Goal: Task Accomplishment & Management: Use online tool/utility

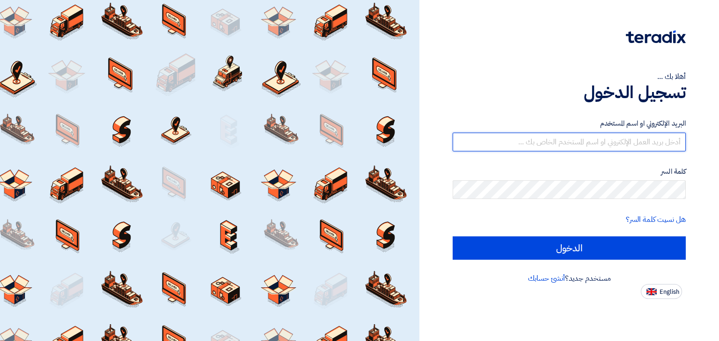
click at [553, 143] on input "text" at bounding box center [568, 142] width 233 height 19
click at [452, 237] on input "الدخول" at bounding box center [568, 248] width 233 height 23
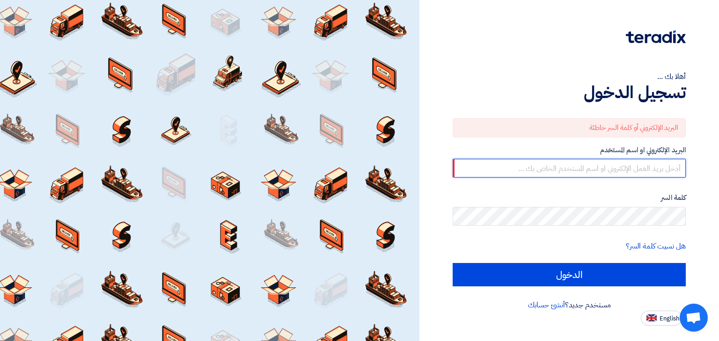
click at [635, 171] on input "text" at bounding box center [568, 168] width 233 height 19
type input "[EMAIL_ADDRESS][DOMAIN_NAME]"
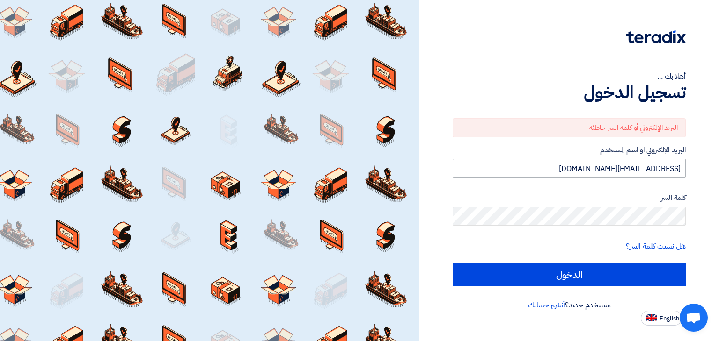
click at [452, 263] on input "الدخول" at bounding box center [568, 274] width 233 height 23
type input "Sign in"
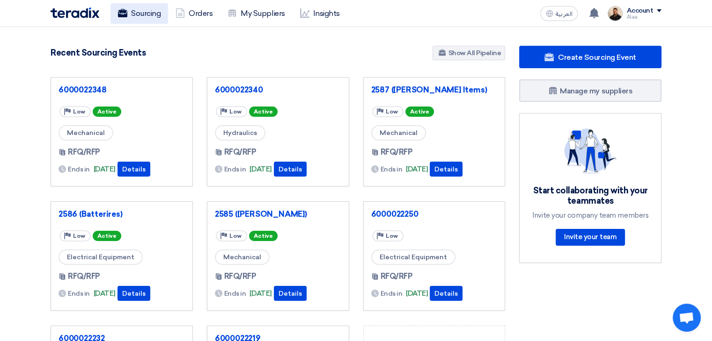
click at [126, 17] on link "Sourcing" at bounding box center [139, 13] width 58 height 21
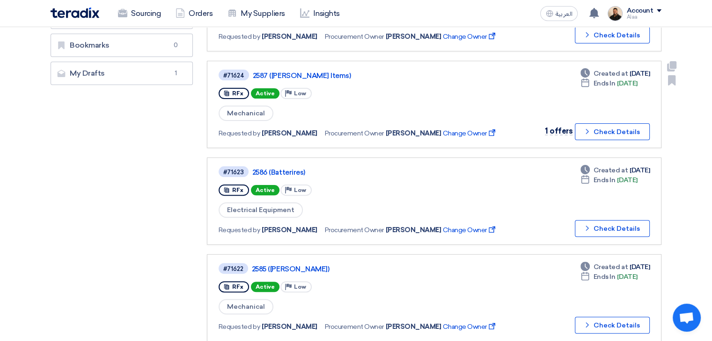
scroll to position [234, 0]
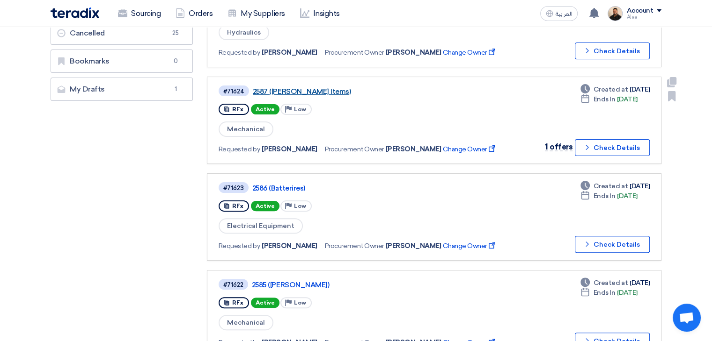
click at [301, 87] on link "2587 ([PERSON_NAME] Items)" at bounding box center [370, 91] width 234 height 8
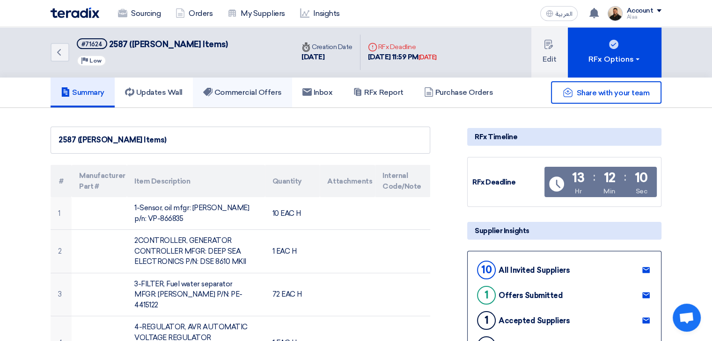
click at [226, 97] on link "Commercial Offers" at bounding box center [242, 93] width 99 height 30
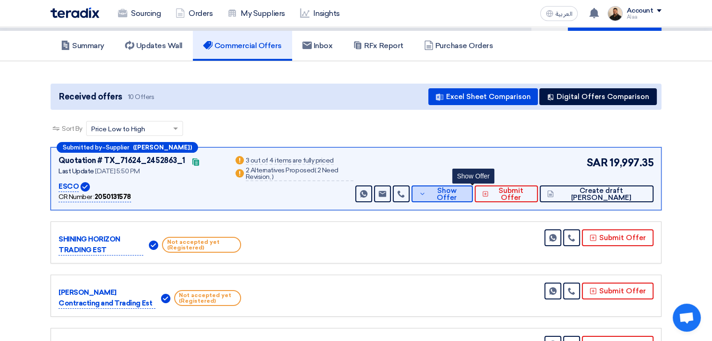
click at [462, 196] on span "Show Offer" at bounding box center [446, 195] width 37 height 14
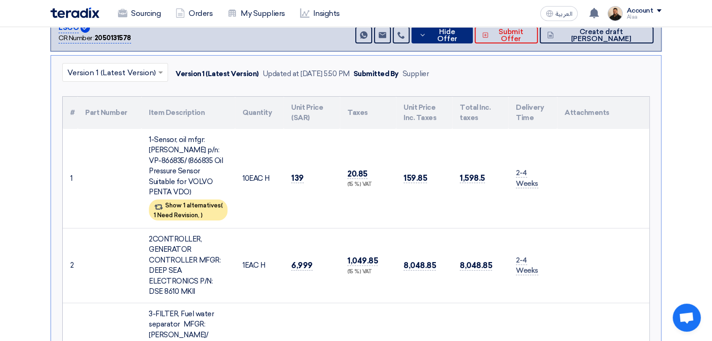
scroll to position [234, 0]
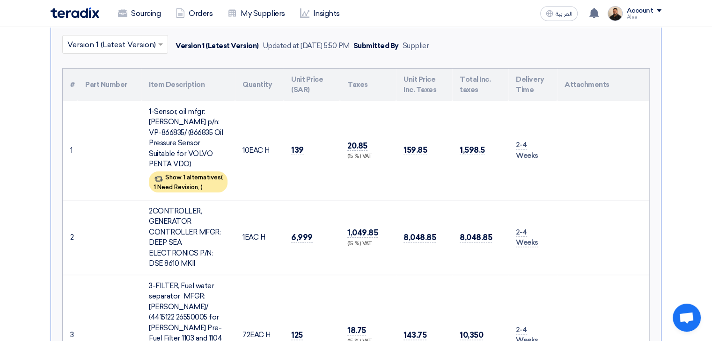
click at [189, 188] on td "1-Sensor, oil mfgr: [PERSON_NAME] p/n: VP-866835/ (866835 Oil Pressure Sensor S…" at bounding box center [188, 151] width 94 height 100
click at [209, 172] on div "Show 1 alternatives ( 1 Need Revision, )" at bounding box center [188, 182] width 79 height 21
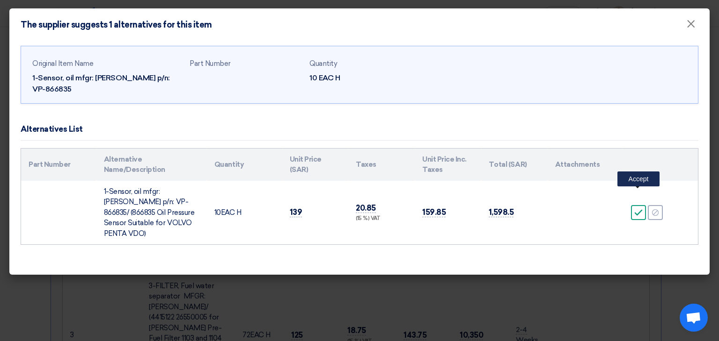
click at [640, 205] on div "Accept" at bounding box center [638, 212] width 15 height 15
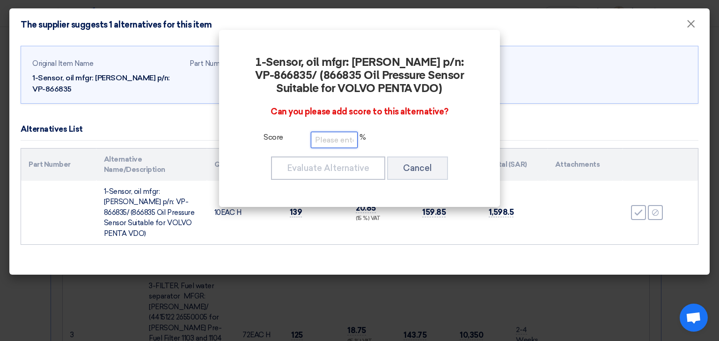
click at [350, 142] on input "number" at bounding box center [334, 140] width 47 height 16
type input "9"
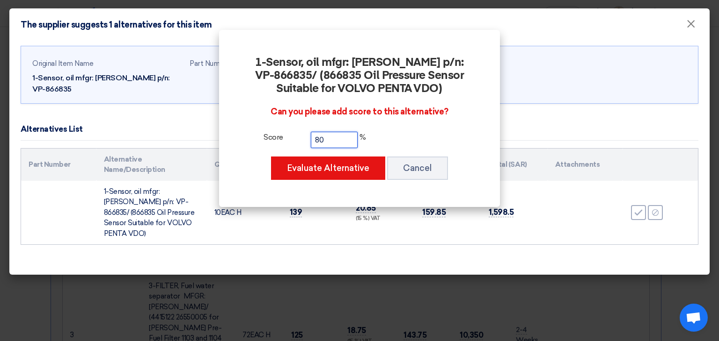
type input "80"
click at [328, 188] on div "1-Sensor, oil mfgr: [PERSON_NAME] p/n: VP-866835/ (866835 Oil Pressure Sensor S…" at bounding box center [359, 118] width 258 height 155
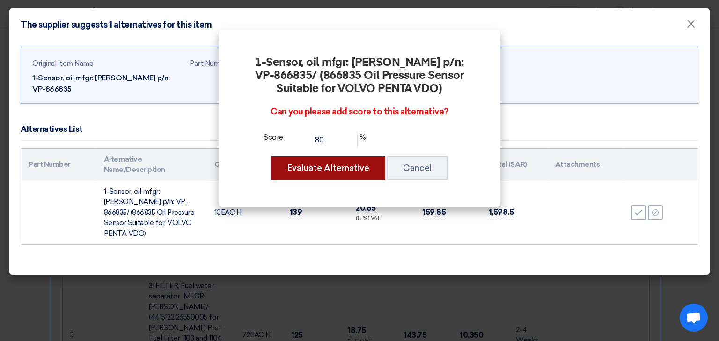
click at [335, 171] on button "Evaluate Alternative" at bounding box center [328, 168] width 114 height 23
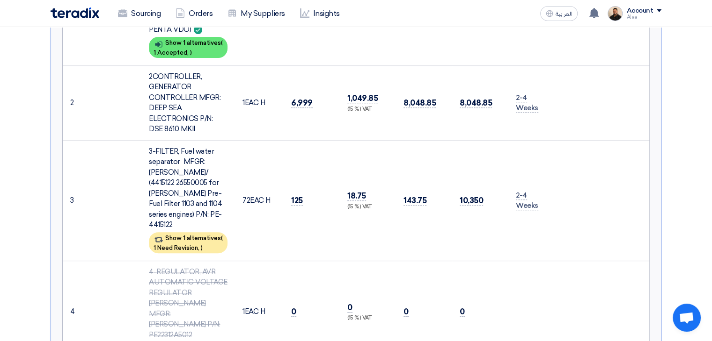
scroll to position [464, 0]
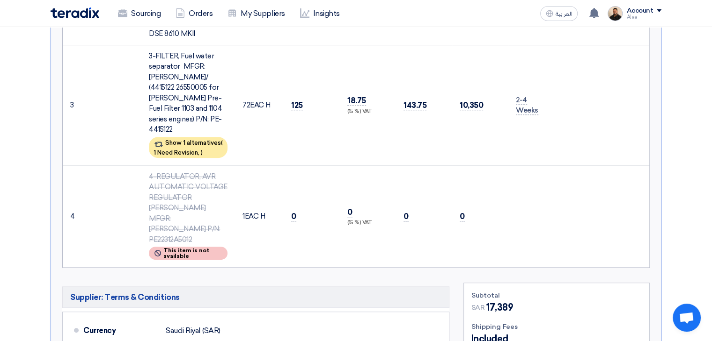
drag, startPoint x: 69, startPoint y: 80, endPoint x: 568, endPoint y: 208, distance: 514.8
click at [567, 209] on table "# Part Number Item Description Quantity Unit Price (SAR) Taxes Unit Price Inc. …" at bounding box center [356, 53] width 586 height 429
click at [570, 205] on td at bounding box center [603, 217] width 92 height 102
click at [197, 149] on span "1 Need Revision," at bounding box center [176, 152] width 46 height 7
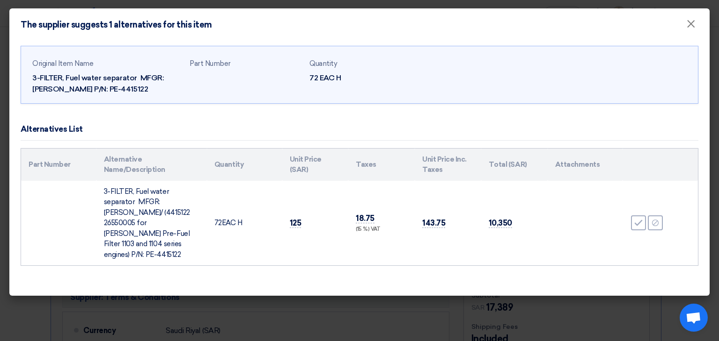
click at [633, 218] on div "Accept" at bounding box center [638, 223] width 15 height 15
click input "number"
type input "80"
click button "Evaluate Alternative"
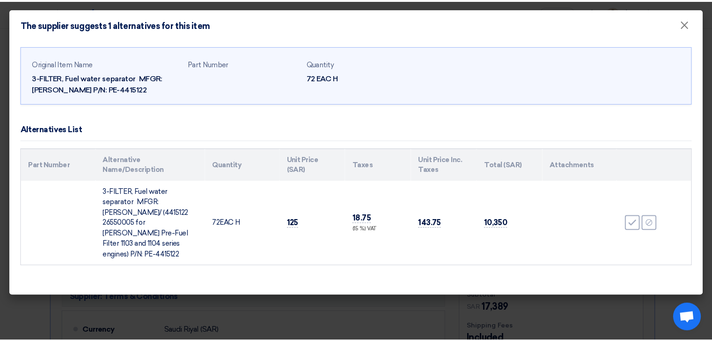
scroll to position [168, 0]
drag, startPoint x: 634, startPoint y: 224, endPoint x: 56, endPoint y: 160, distance: 581.3
click at [56, 160] on div "× Version 1 (Latest Version) Version 1 (Latest Version) Updated at [DATE] 5:50 …" at bounding box center [356, 162] width 610 height 731
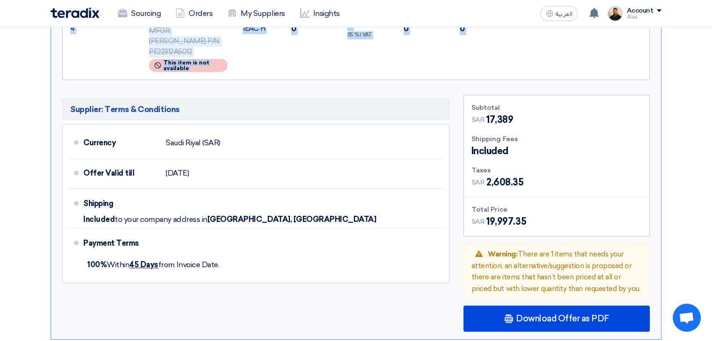
scroll to position [655, 0]
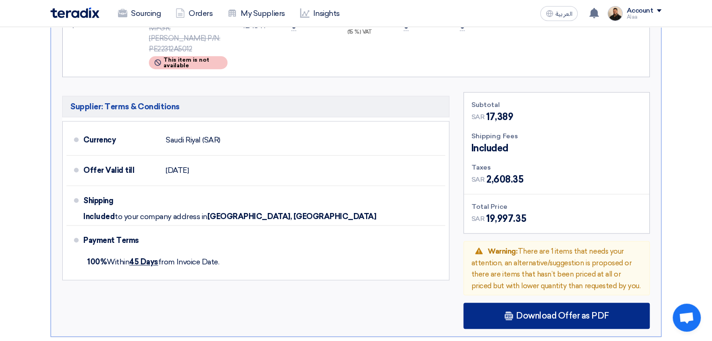
click at [525, 312] on span "Download Offer as PDF" at bounding box center [562, 316] width 93 height 8
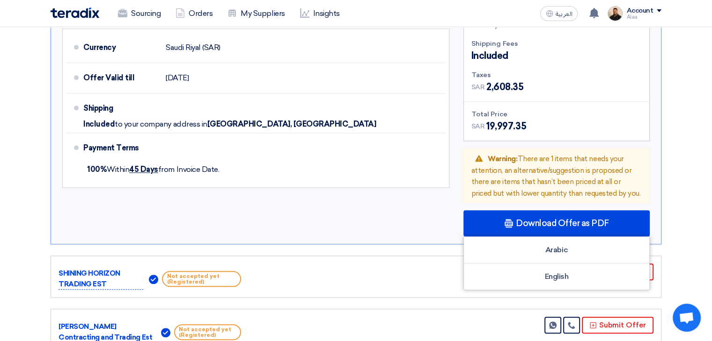
scroll to position [748, 0]
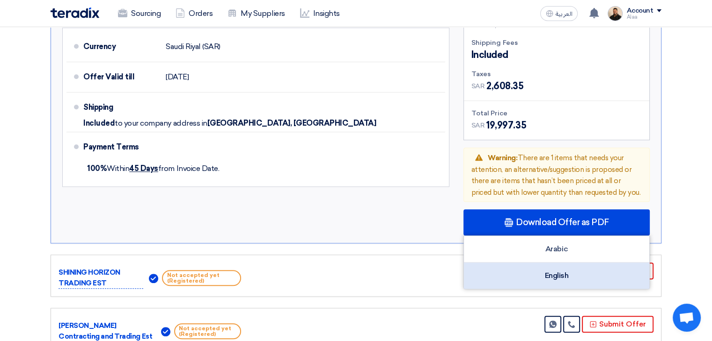
click at [551, 263] on div "English" at bounding box center [556, 276] width 185 height 26
click at [571, 263] on div "English" at bounding box center [556, 276] width 185 height 26
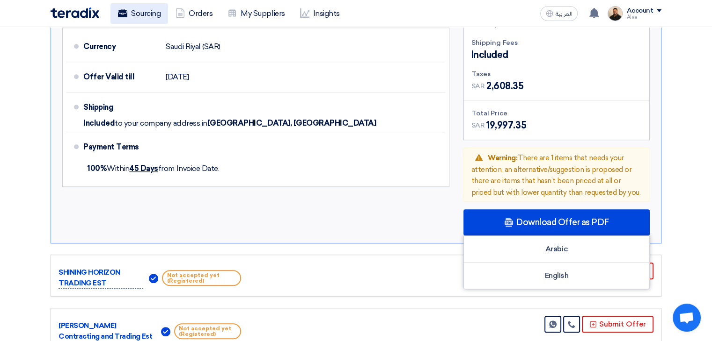
click at [138, 4] on link "Sourcing" at bounding box center [139, 13] width 58 height 21
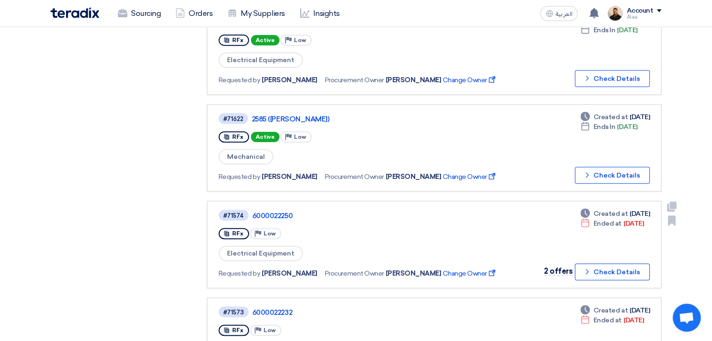
scroll to position [421, 0]
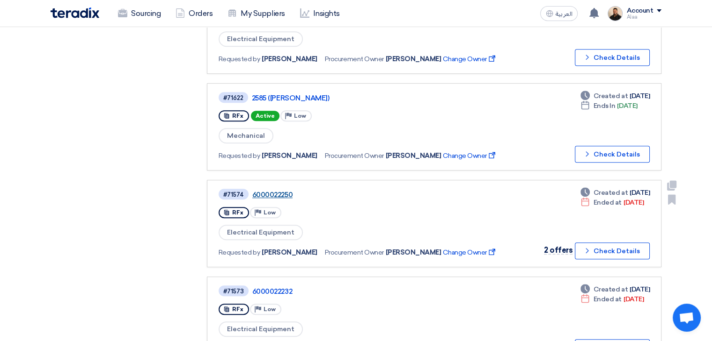
click at [276, 191] on link "6000022250" at bounding box center [369, 195] width 234 height 8
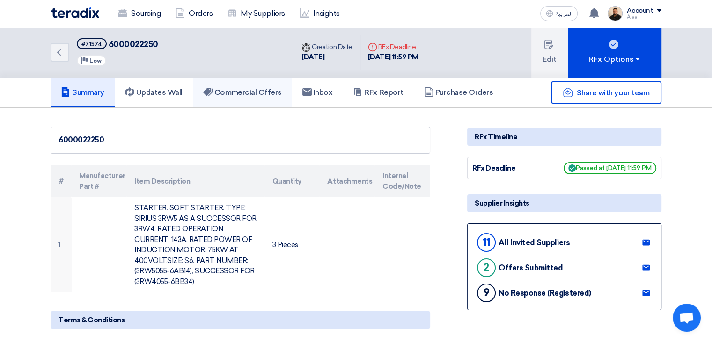
drag, startPoint x: 257, startPoint y: 89, endPoint x: 264, endPoint y: 96, distance: 10.3
click at [257, 89] on h5 "Commercial Offers" at bounding box center [242, 92] width 79 height 9
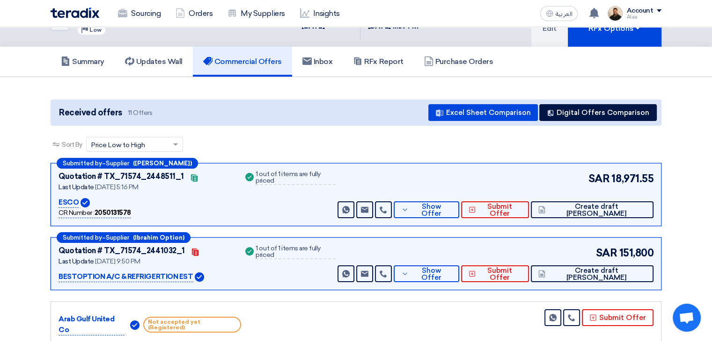
scroll to position [47, 0]
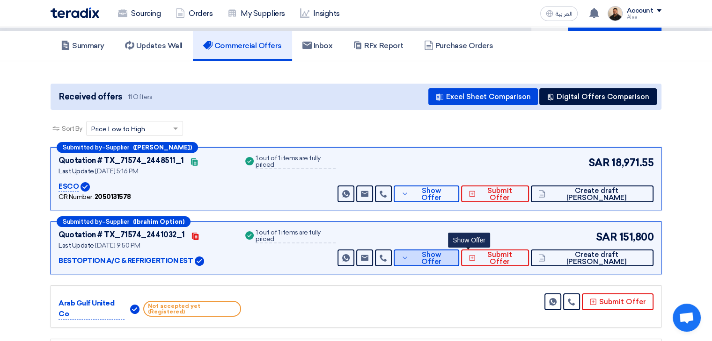
click at [451, 257] on span "Show Offer" at bounding box center [431, 259] width 41 height 14
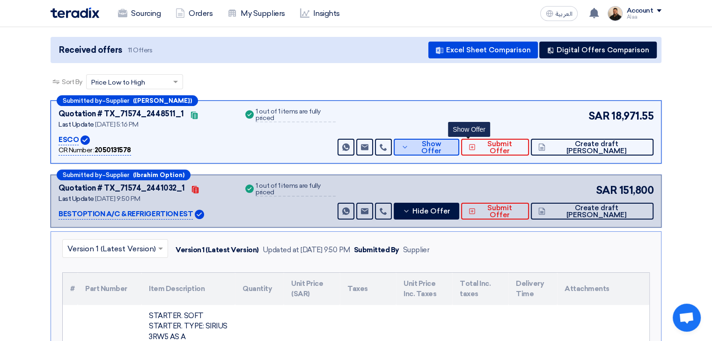
click at [451, 145] on span "Show Offer" at bounding box center [431, 148] width 41 height 14
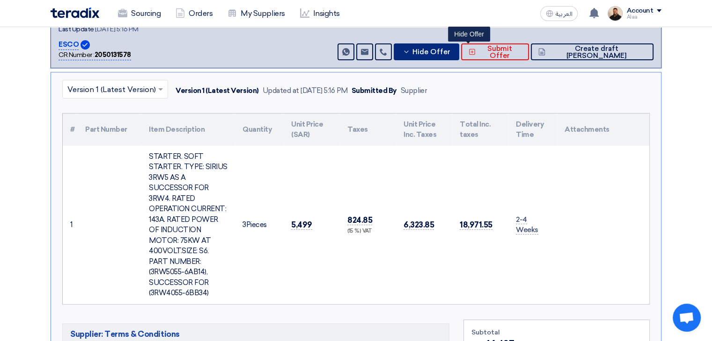
scroll to position [187, 0]
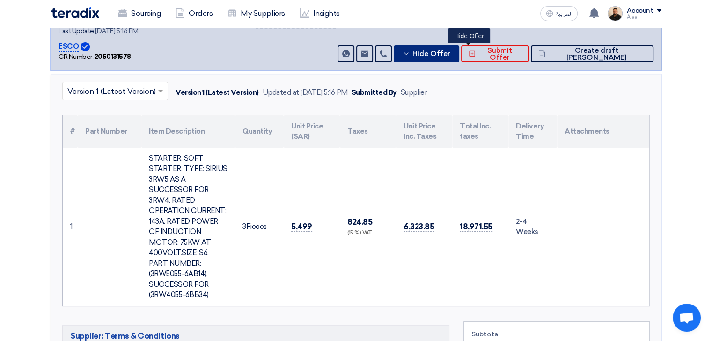
click at [459, 58] on button "Hide Offer" at bounding box center [425, 53] width 65 height 17
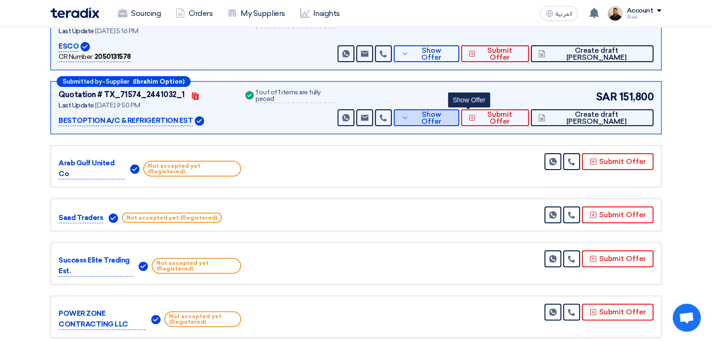
click at [459, 110] on button "Show Offer" at bounding box center [425, 117] width 65 height 17
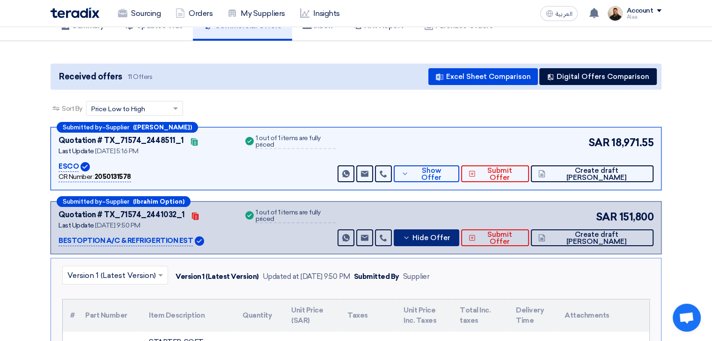
scroll to position [47, 0]
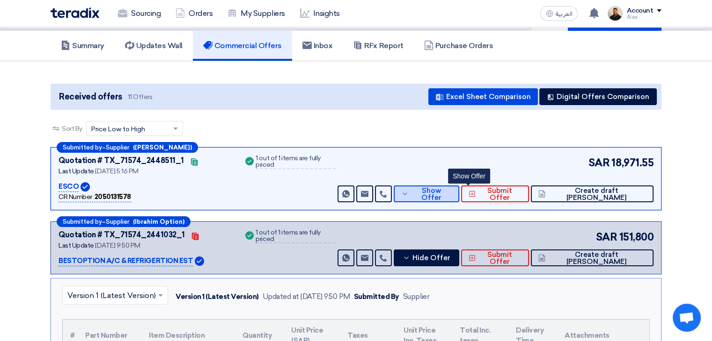
click at [451, 195] on span "Show Offer" at bounding box center [431, 195] width 41 height 14
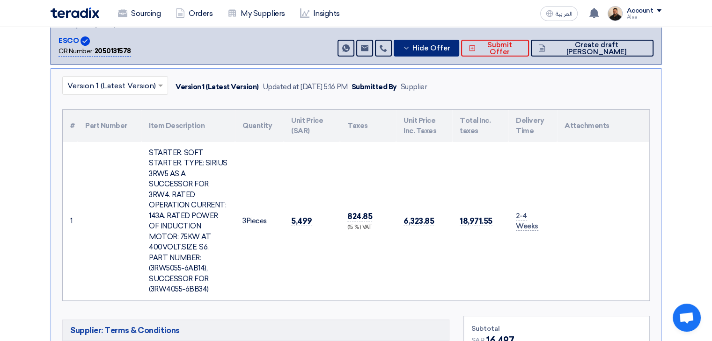
scroll to position [187, 0]
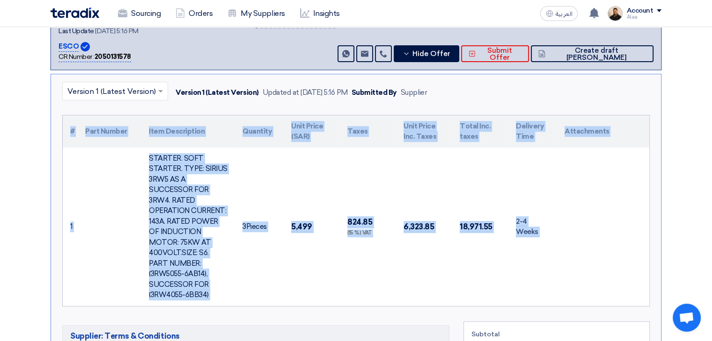
drag, startPoint x: 606, startPoint y: 270, endPoint x: 24, endPoint y: 137, distance: 596.4
copy div "# Part Number Item Description Quantity Unit Price (SAR) Taxes Unit Price Inc. …"
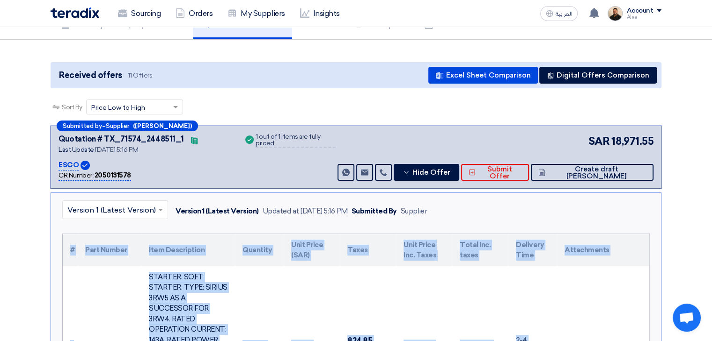
scroll to position [0, 0]
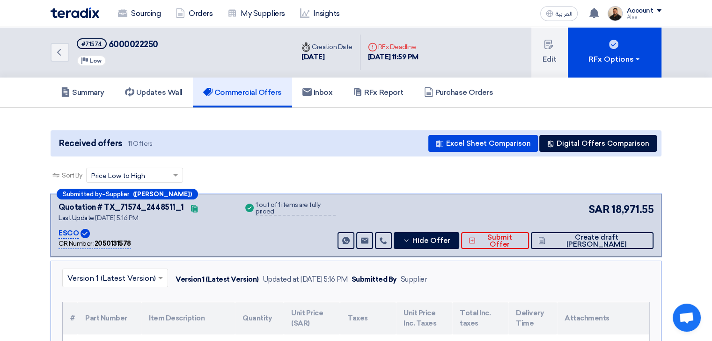
click at [145, 20] on link "Sourcing" at bounding box center [139, 13] width 58 height 21
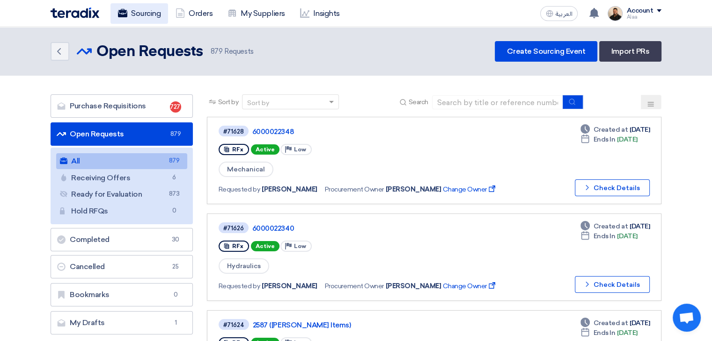
click at [128, 16] on link "Sourcing" at bounding box center [139, 13] width 58 height 21
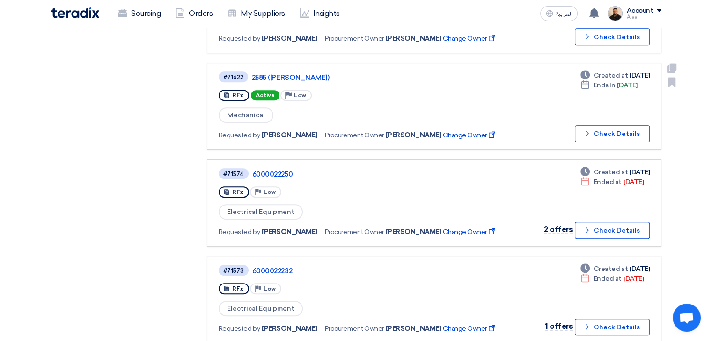
scroll to position [468, 0]
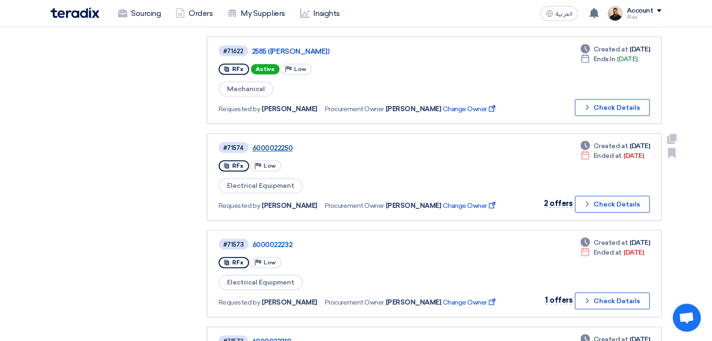
click at [277, 144] on link "6000022250" at bounding box center [369, 148] width 234 height 8
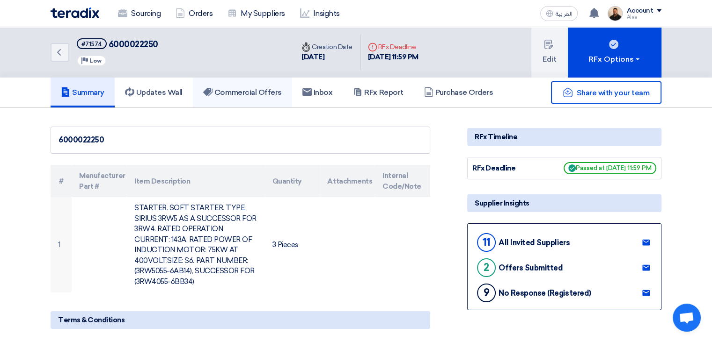
click at [265, 93] on h5 "Commercial Offers" at bounding box center [242, 92] width 79 height 9
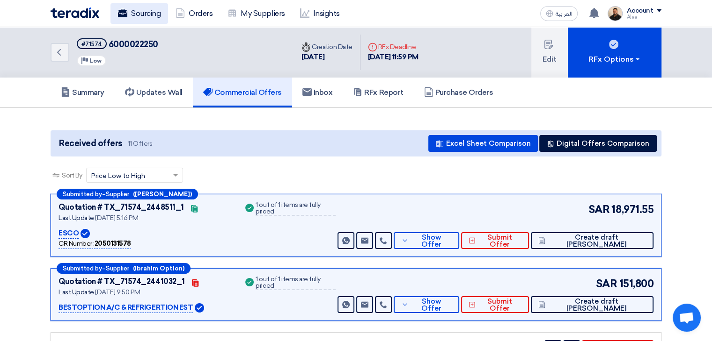
click at [116, 16] on link "Sourcing" at bounding box center [139, 13] width 58 height 21
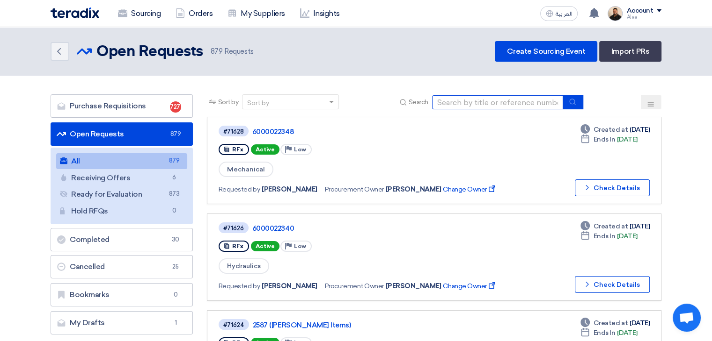
click at [464, 95] on input at bounding box center [497, 102] width 131 height 14
paste input "71529"
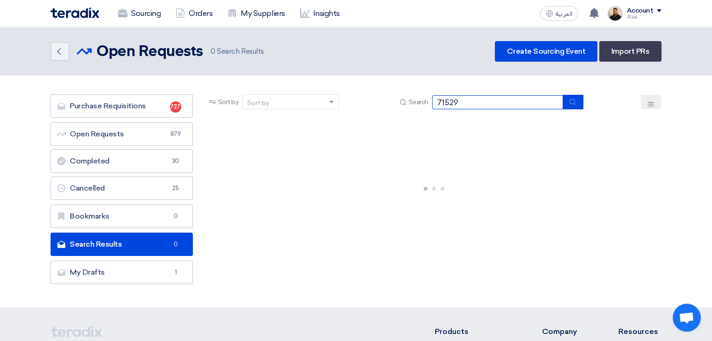
type input "71529"
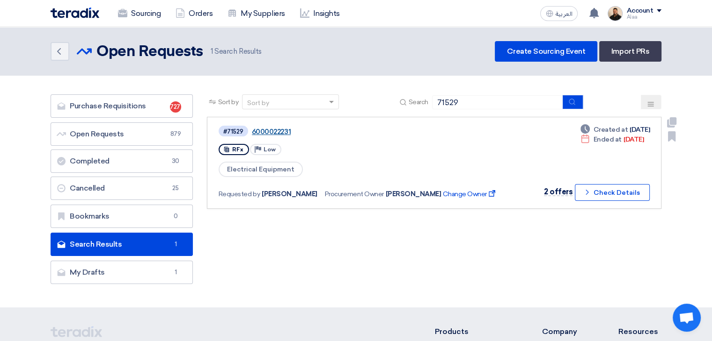
click at [266, 128] on link "6000022231" at bounding box center [369, 132] width 234 height 8
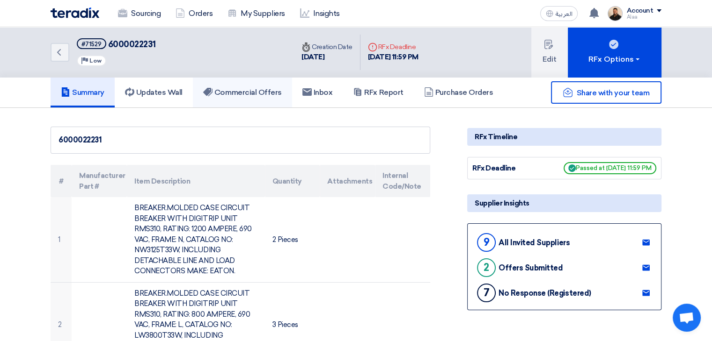
click at [271, 98] on link "Commercial Offers" at bounding box center [242, 93] width 99 height 30
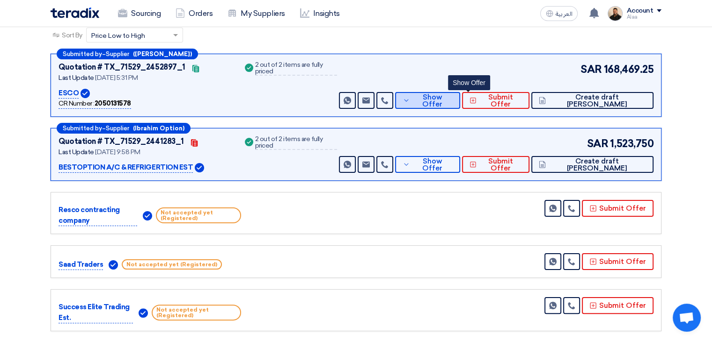
click at [453, 100] on span "Show Offer" at bounding box center [432, 101] width 41 height 14
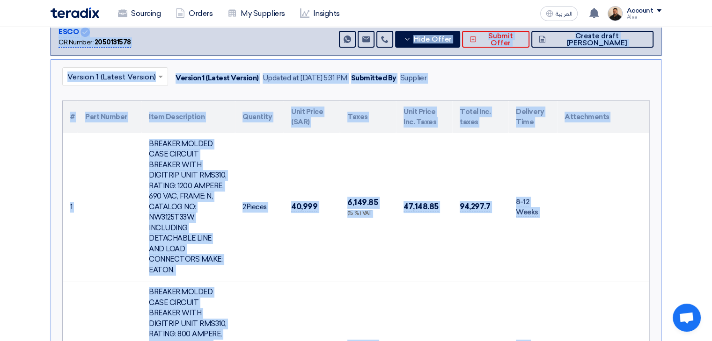
scroll to position [120, 0]
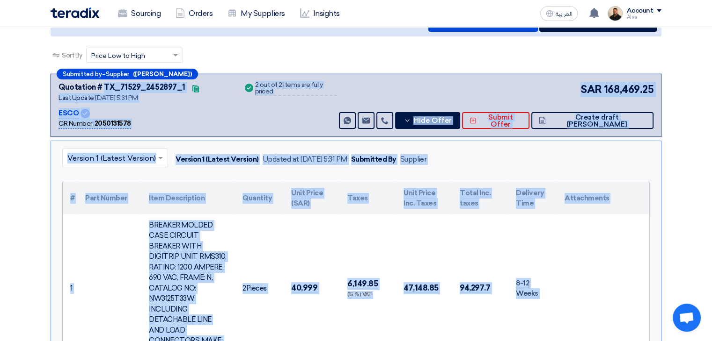
drag, startPoint x: 472, startPoint y: 153, endPoint x: 69, endPoint y: 198, distance: 405.7
click at [69, 198] on table "# Part Number Item Description Quantity Unit Price (SAR) Taxes Unit Price Inc. …" at bounding box center [356, 341] width 586 height 319
copy table "# Part Number Item Description Quantity Unit Price (SAR) Taxes Unit Price Inc. …"
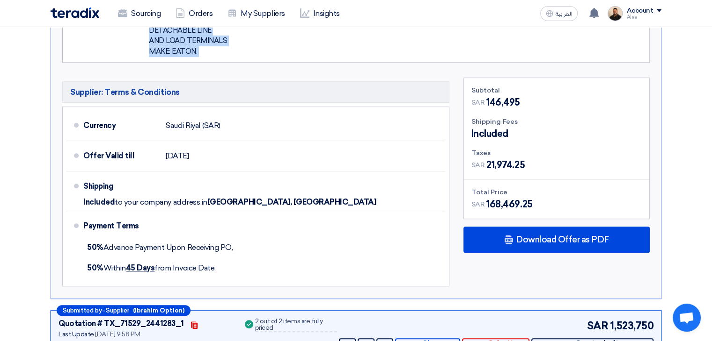
scroll to position [588, 0]
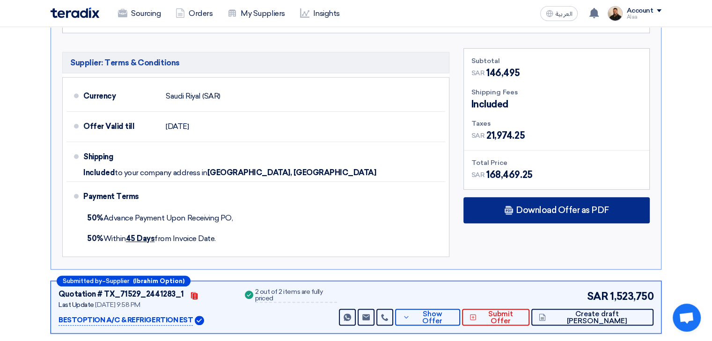
click at [542, 206] on span "Download Offer as PDF" at bounding box center [562, 210] width 93 height 8
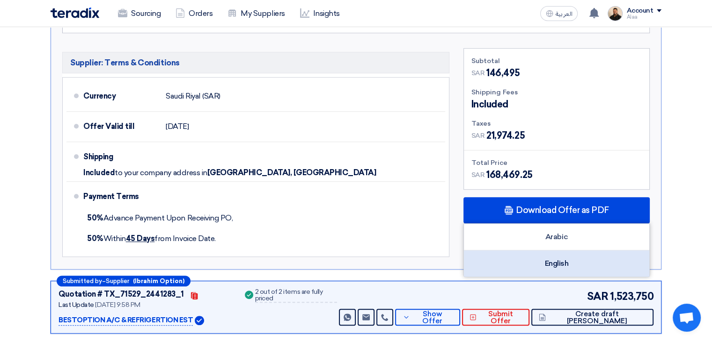
click at [574, 251] on div "English" at bounding box center [556, 264] width 185 height 26
click at [564, 255] on div "English" at bounding box center [556, 264] width 185 height 26
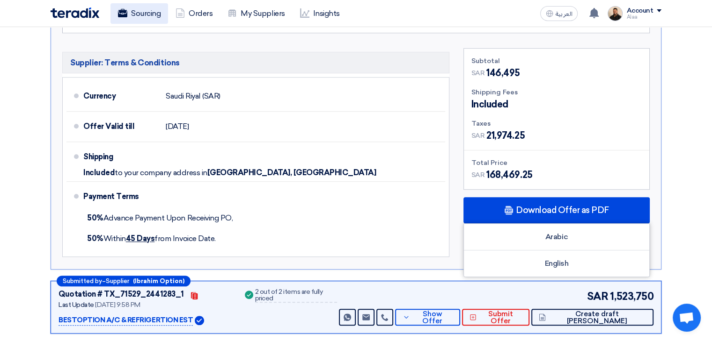
click at [147, 4] on link "Sourcing" at bounding box center [139, 13] width 58 height 21
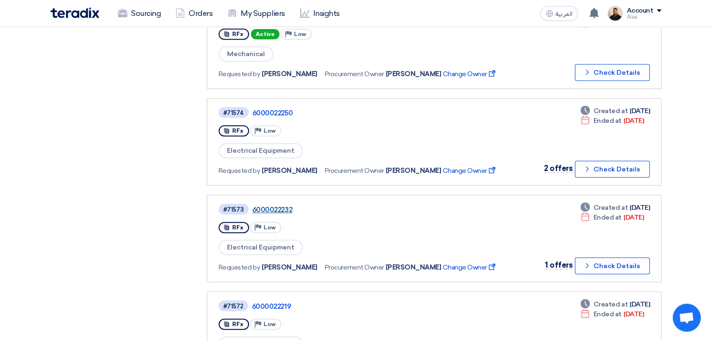
scroll to position [515, 0]
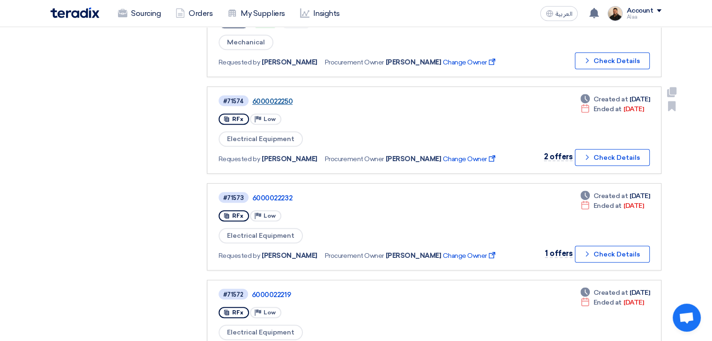
click at [269, 97] on link "6000022250" at bounding box center [369, 101] width 234 height 8
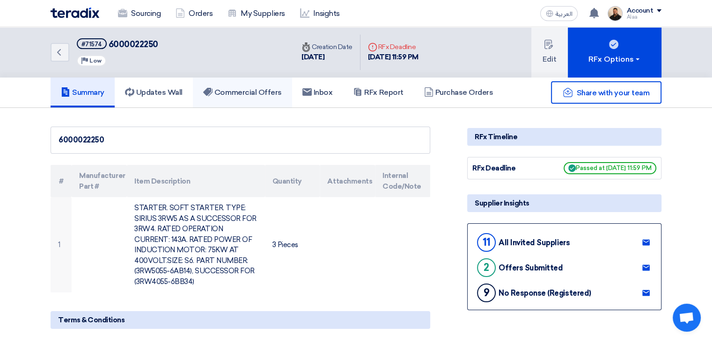
click at [261, 92] on h5 "Commercial Offers" at bounding box center [242, 92] width 79 height 9
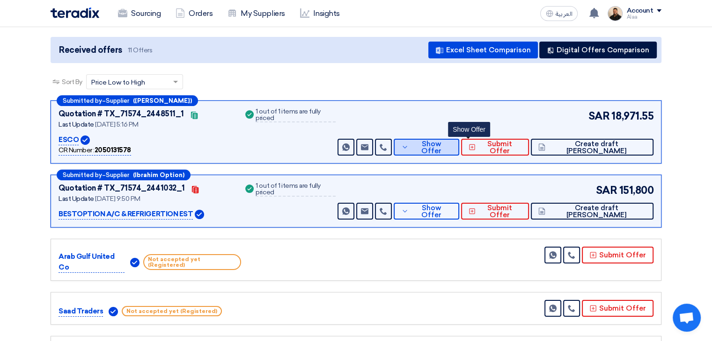
click at [442, 143] on button "Show Offer" at bounding box center [425, 147] width 65 height 17
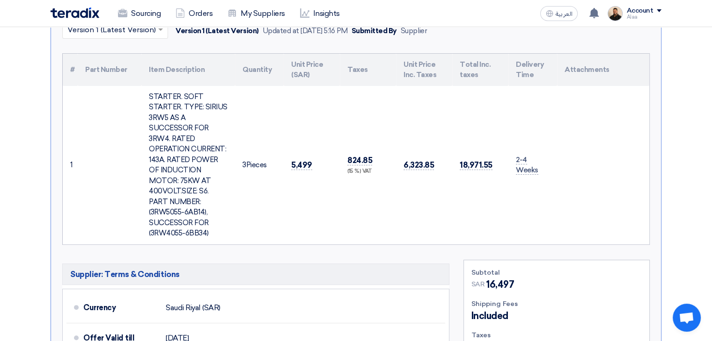
scroll to position [187, 0]
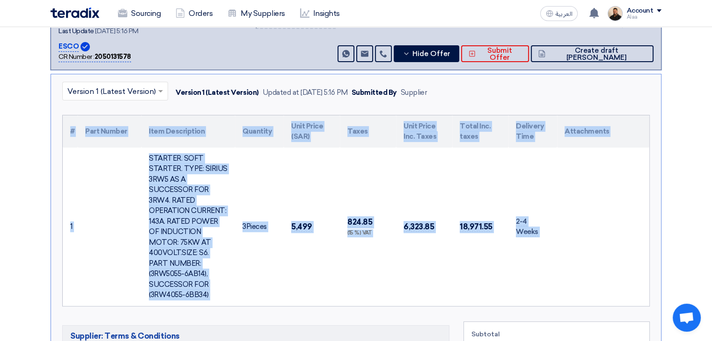
drag, startPoint x: 574, startPoint y: 265, endPoint x: 0, endPoint y: 142, distance: 587.0
copy div "# Part Number Item Description Quantity Unit Price (SAR) Taxes Unit Price Inc. …"
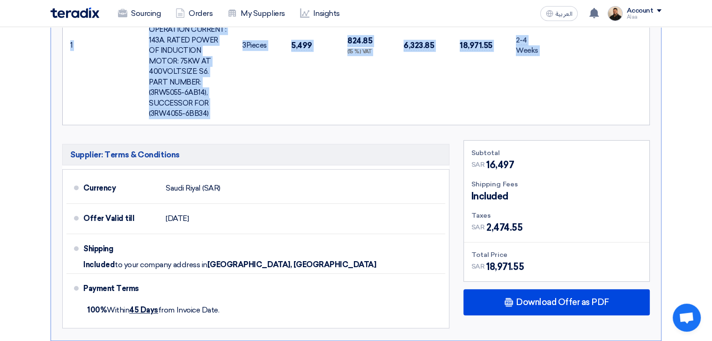
scroll to position [468, 0]
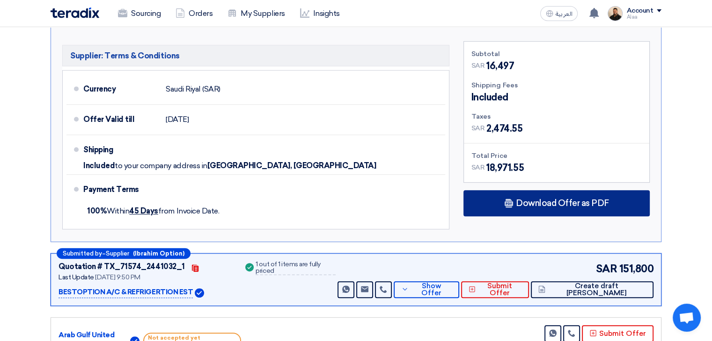
click at [528, 190] on div "Download Offer as PDF" at bounding box center [556, 203] width 186 height 26
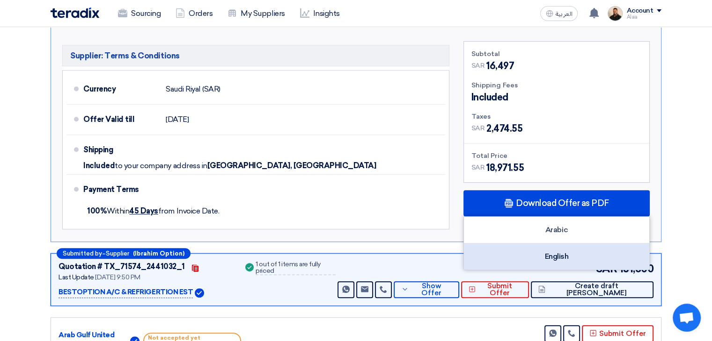
click at [545, 244] on div "English" at bounding box center [556, 257] width 185 height 26
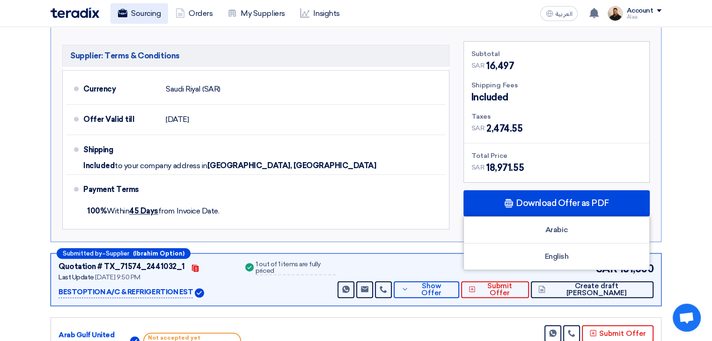
click at [160, 14] on link "Sourcing" at bounding box center [139, 13] width 58 height 21
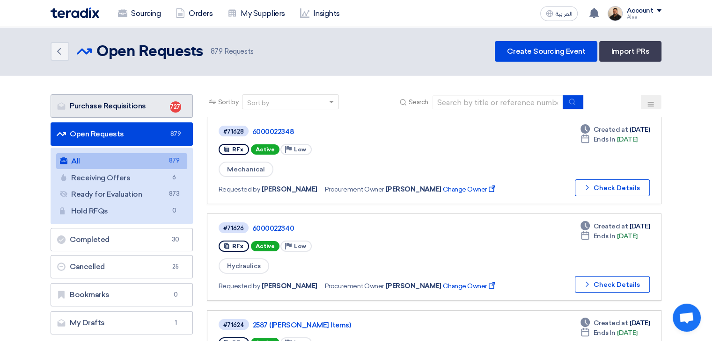
click at [141, 106] on link "Purchase Requisitions Purchase Requisitions 727" at bounding box center [122, 105] width 142 height 23
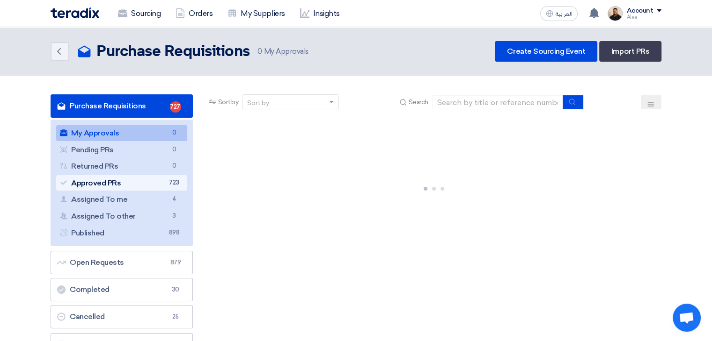
click at [142, 177] on link "Approved PRs Approved PRs 723" at bounding box center [121, 183] width 131 height 16
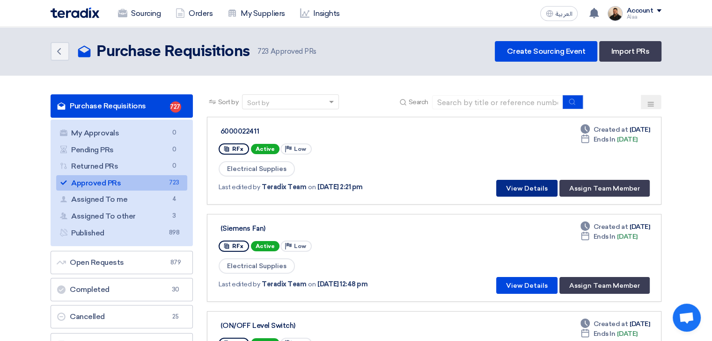
click at [537, 185] on button "View Details" at bounding box center [526, 188] width 61 height 17
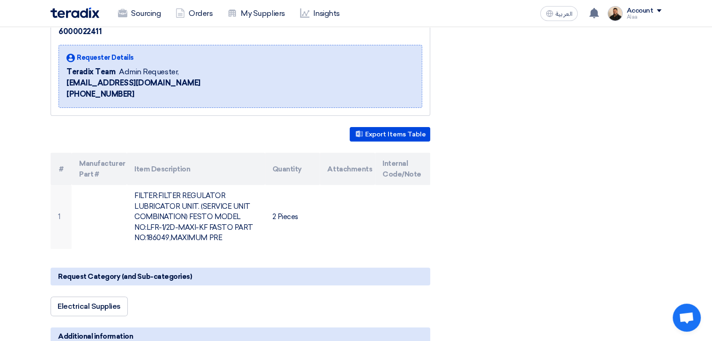
scroll to position [140, 0]
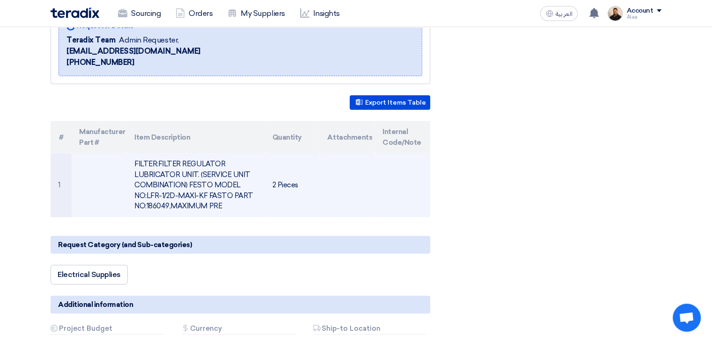
click at [184, 178] on td "FILTER:FILTER REGULATOR LUBRICATOR UNIT. (SERVICE UNIT COMBINATION) FESTO MODEL…" at bounding box center [196, 185] width 138 height 64
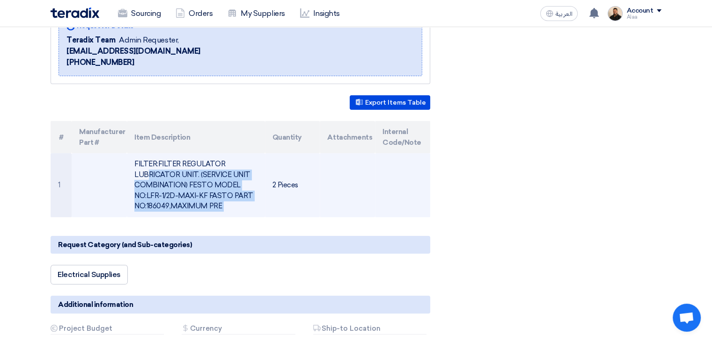
click at [184, 178] on td "FILTER:FILTER REGULATOR LUBRICATOR UNIT. (SERVICE UNIT COMBINATION) FESTO MODEL…" at bounding box center [196, 185] width 138 height 64
click at [228, 210] on td "FILTER:FILTER REGULATOR LUBRICATOR UNIT. (SERVICE UNIT COMBINATION) FESTO MODEL…" at bounding box center [196, 185] width 138 height 64
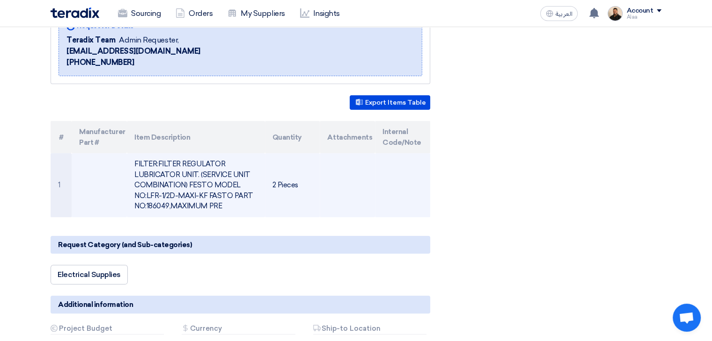
click at [209, 183] on td "FILTER:FILTER REGULATOR LUBRICATOR UNIT. (SERVICE UNIT COMBINATION) FESTO MODEL…" at bounding box center [196, 185] width 138 height 64
click at [209, 182] on td "FILTER:FILTER REGULATOR LUBRICATOR UNIT. (SERVICE UNIT COMBINATION) FESTO MODEL…" at bounding box center [196, 185] width 138 height 64
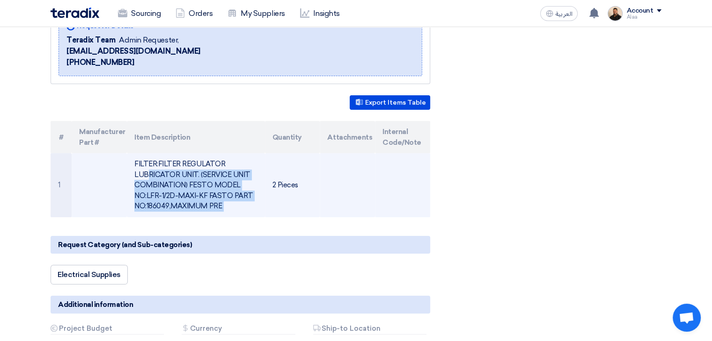
click at [210, 182] on td "FILTER:FILTER REGULATOR LUBRICATOR UNIT. (SERVICE UNIT COMBINATION) FESTO MODEL…" at bounding box center [196, 185] width 138 height 64
